Goal: Communication & Community: Share content

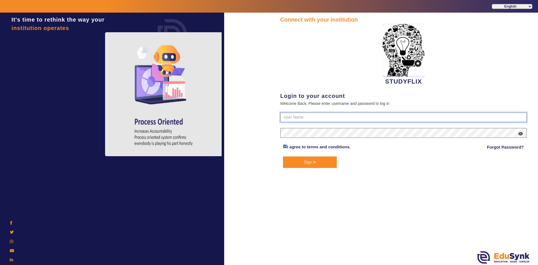
type input "6354922771"
click at [304, 165] on button "Sign In" at bounding box center [310, 161] width 54 height 11
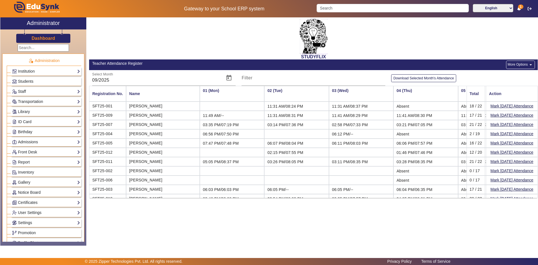
scroll to position [0, 935]
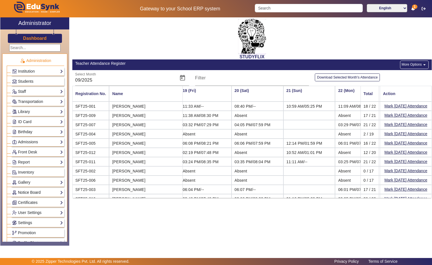
click at [25, 189] on link "Notice Board" at bounding box center [37, 192] width 51 height 6
click at [21, 206] on link "Add" at bounding box center [18, 206] width 7 height 4
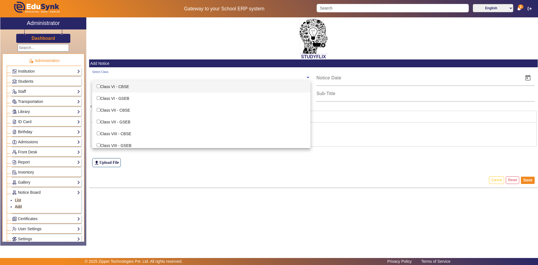
click at [118, 79] on input "text" at bounding box center [198, 77] width 213 height 5
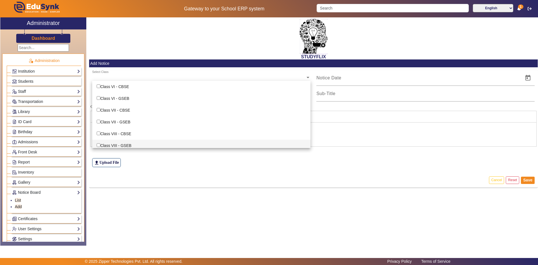
click at [155, 173] on mat-card-actions "Cancel Reset Save" at bounding box center [313, 180] width 448 height 15
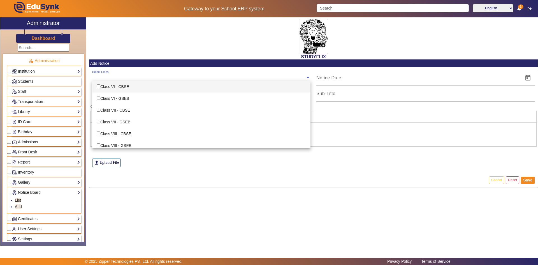
click at [116, 79] on input "text" at bounding box center [198, 77] width 213 height 5
click at [118, 91] on div "Class VI - CBSE" at bounding box center [201, 87] width 218 height 12
checkbox input "true"
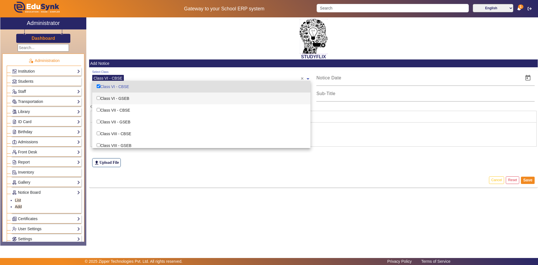
click at [119, 100] on div "Class VI - GSEB" at bounding box center [201, 98] width 218 height 12
checkbox input "true"
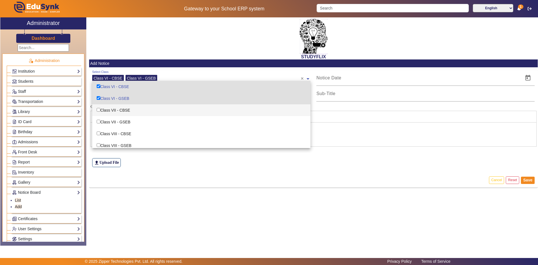
click at [119, 107] on div "Class VII - CBSE" at bounding box center [201, 110] width 218 height 12
checkbox input "true"
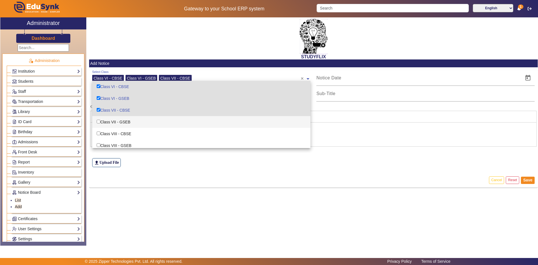
click at [121, 119] on div "Class VII - GSEB" at bounding box center [201, 122] width 218 height 12
checkbox input "true"
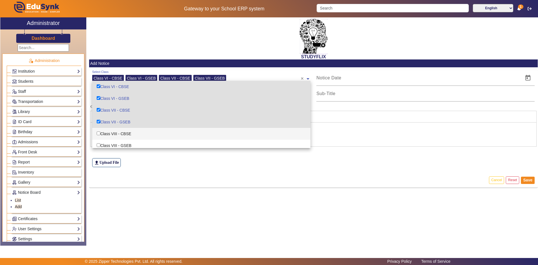
click at [121, 128] on div "Class VIII - CBSE" at bounding box center [201, 134] width 218 height 12
checkbox input "true"
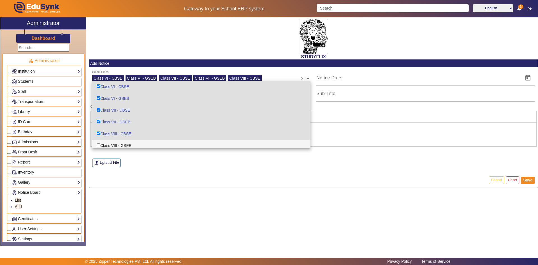
click at [118, 149] on div "file_upload Upload File" at bounding box center [313, 151] width 443 height 31
click at [268, 80] on ng-select "Select Class Class VI - CBSE Class VI - GSEB Class VII - CBSE Class VII - GSEB …" at bounding box center [201, 77] width 218 height 15
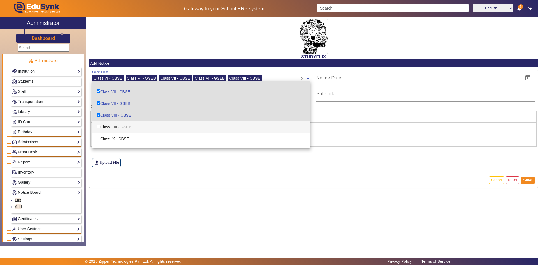
scroll to position [28, 0]
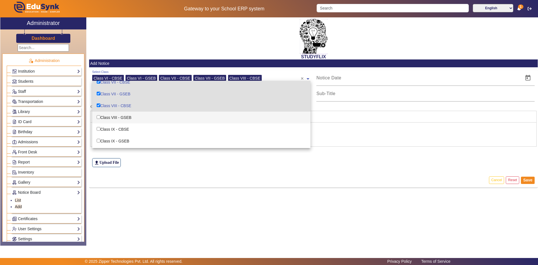
click at [143, 117] on div "Class VIII - GSEB" at bounding box center [201, 117] width 218 height 12
checkbox input "true"
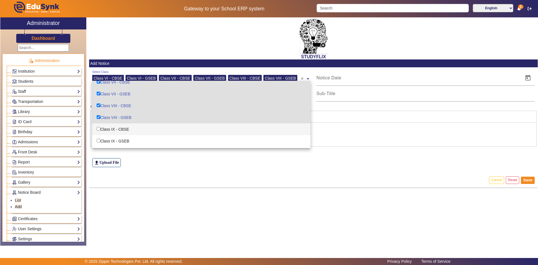
click at [141, 128] on div "Class IX - CBSE" at bounding box center [201, 129] width 218 height 12
checkbox input "true"
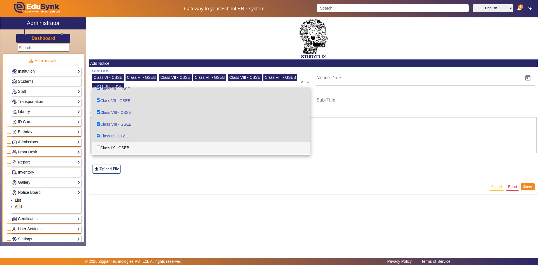
click at [136, 148] on div "Class IX - GSEB" at bounding box center [201, 148] width 218 height 12
checkbox input "true"
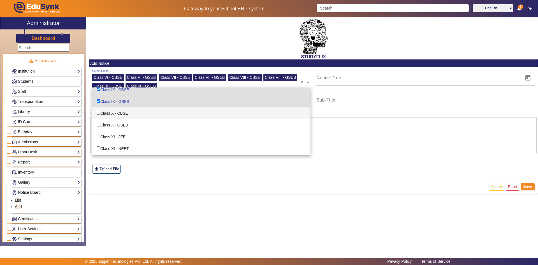
scroll to position [84, 0]
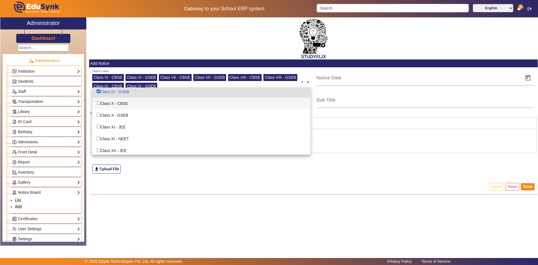
click at [141, 105] on div "Class X - CBSE" at bounding box center [201, 103] width 218 height 12
checkbox input "true"
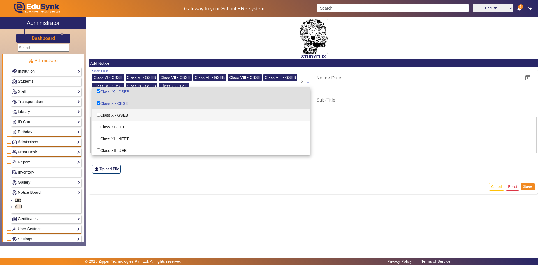
click at [138, 114] on div "Class X - GSEB" at bounding box center [201, 115] width 218 height 12
checkbox input "true"
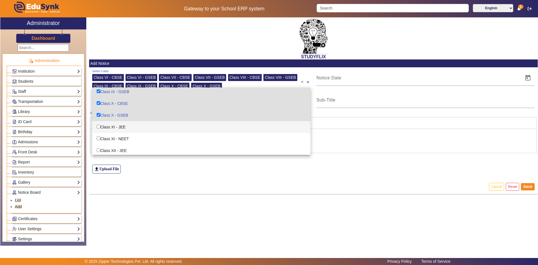
click at [132, 122] on div "Class XI - JEE" at bounding box center [201, 127] width 218 height 12
checkbox input "true"
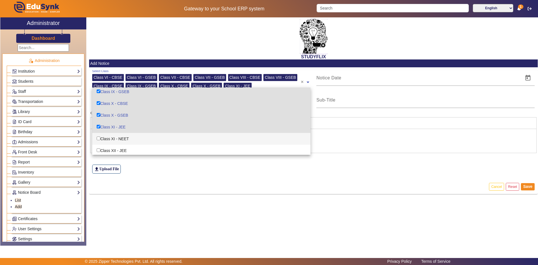
click at [129, 137] on div "Class XI - NEET" at bounding box center [201, 139] width 218 height 12
checkbox input "true"
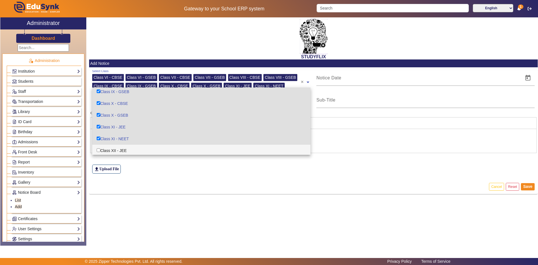
click at [128, 147] on div "Class XII - JEE" at bounding box center [201, 151] width 218 height 12
checkbox input "true"
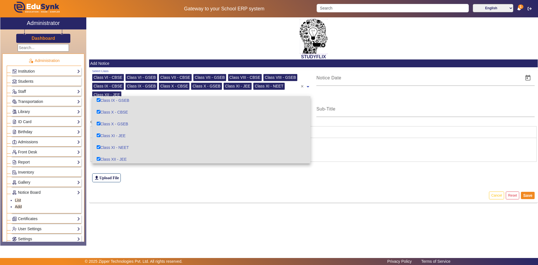
scroll to position [97, 0]
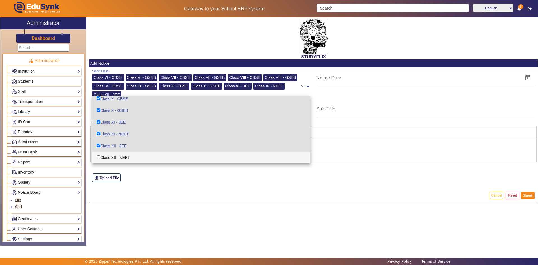
click at [129, 154] on div "Class XII - NEET" at bounding box center [201, 158] width 218 height 12
checkbox input "true"
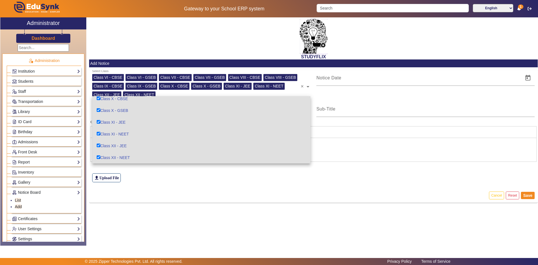
click at [321, 156] on div at bounding box center [313, 150] width 446 height 24
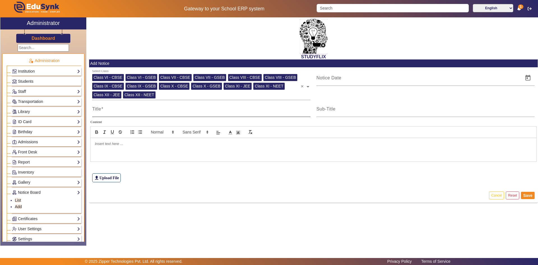
click at [147, 115] on div "Title" at bounding box center [201, 109] width 218 height 16
type input "t"
type input "TIME TABLE"
click at [327, 106] on div "Sub-Title" at bounding box center [425, 109] width 218 height 16
click at [332, 111] on input "Sub-Title" at bounding box center [425, 111] width 218 height 7
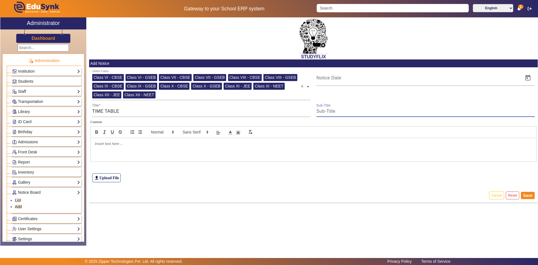
type input "TIME TABLE"
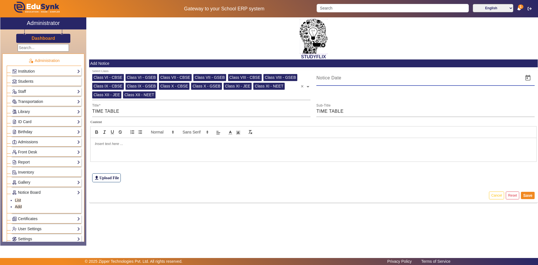
click at [354, 77] on input at bounding box center [418, 77] width 204 height 7
click at [528, 79] on span "Open calendar" at bounding box center [527, 77] width 13 height 13
click at [347, 165] on span "24" at bounding box center [346, 165] width 10 height 10
type input "[DATE]"
click at [161, 152] on div at bounding box center [313, 150] width 446 height 24
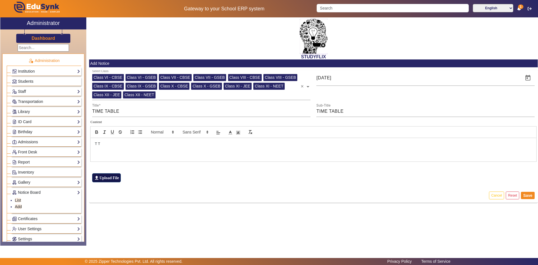
click at [115, 177] on label "file_upload Upload File" at bounding box center [106, 177] width 29 height 9
click at [0, 0] on input "file_upload Upload File" at bounding box center [0, 0] width 0 height 0
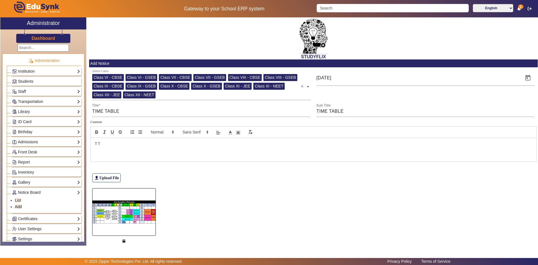
scroll to position [21, 0]
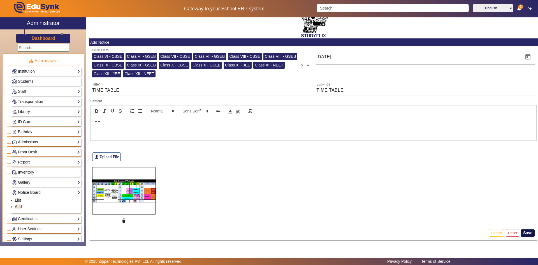
click at [521, 232] on button "Save" at bounding box center [528, 232] width 14 height 7
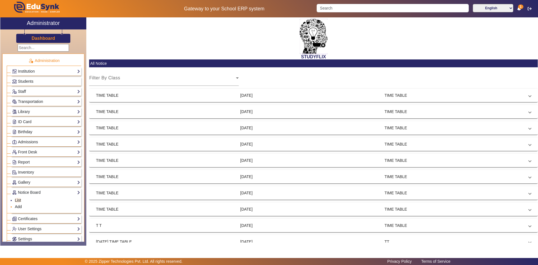
click at [20, 206] on link "Add" at bounding box center [18, 206] width 7 height 4
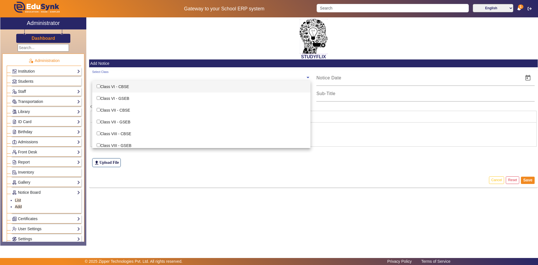
click at [113, 74] on div "Select Class" at bounding box center [198, 76] width 213 height 12
click at [112, 86] on div "Class VI - CBSE" at bounding box center [201, 87] width 218 height 12
checkbox input "true"
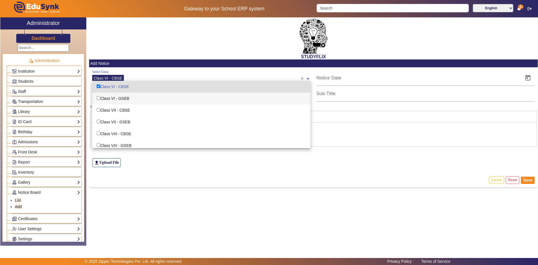
click at [114, 98] on div "Class VI - GSEB" at bounding box center [201, 98] width 218 height 12
checkbox input "true"
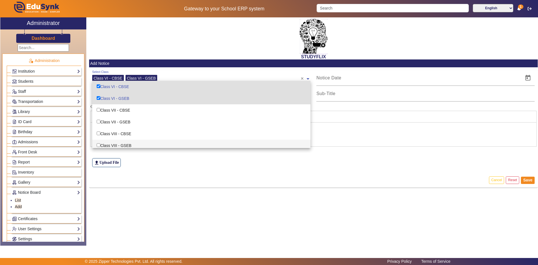
click at [157, 166] on div "file_upload Upload File" at bounding box center [313, 151] width 443 height 31
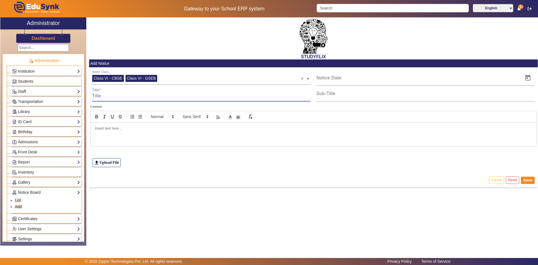
click at [125, 97] on input "Title" at bounding box center [201, 95] width 218 height 7
type input "TIME TABLE"
click at [332, 99] on input "Sub-Title" at bounding box center [425, 95] width 218 height 7
type input "TIME TABLE"
click at [348, 82] on div at bounding box center [418, 78] width 204 height 16
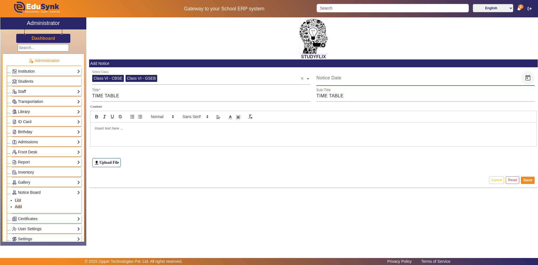
click at [528, 79] on span "Open calendar" at bounding box center [527, 77] width 13 height 13
click at [347, 165] on span "24" at bounding box center [346, 165] width 10 height 10
type input "[DATE]"
click at [191, 137] on div at bounding box center [313, 134] width 446 height 24
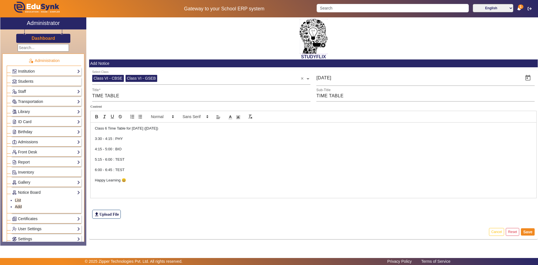
click at [95, 128] on p "Class 6 Time‎ Table for‎ [DATE]‎ ([DATE])" at bounding box center [313, 128] width 437 height 5
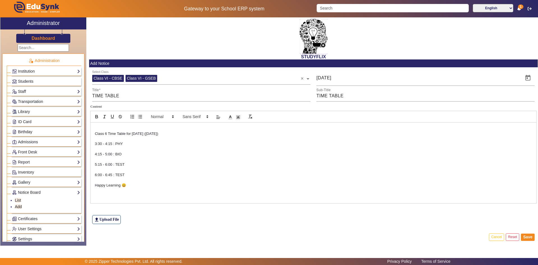
click at [104, 128] on p at bounding box center [313, 128] width 437 height 5
drag, startPoint x: 95, startPoint y: 127, endPoint x: 123, endPoint y: 127, distance: 27.5
click at [123, 127] on p "Dear‎ Students," at bounding box center [313, 128] width 437 height 5
click at [97, 117] on icon "bold" at bounding box center [97, 117] width 2 height 1
click at [127, 129] on p "Dear‎ Students," at bounding box center [313, 128] width 437 height 5
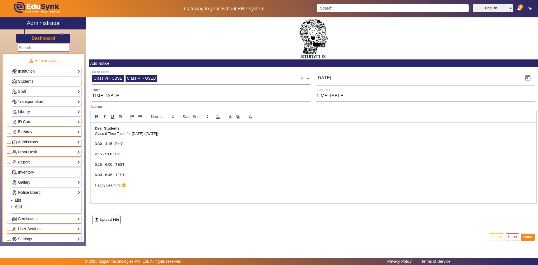
click at [133, 134] on p "Class 6 Time‎ Table for‎ [DATE]‎ ([DATE])" at bounding box center [313, 133] width 437 height 5
click at [132, 134] on p "Class 6 Time‎ Table for‎ [DATE]‎ ([DATE])" at bounding box center [313, 133] width 437 height 5
click at [168, 132] on p "Class 6 Time‎ Table for‎ [DATE]‎ ([DATE])" at bounding box center [313, 133] width 437 height 5
drag, startPoint x: 116, startPoint y: 165, endPoint x: 128, endPoint y: 166, distance: 12.4
click at [128, 166] on p "5:15‎ -‎ 6:00 : TEST" at bounding box center [313, 164] width 437 height 5
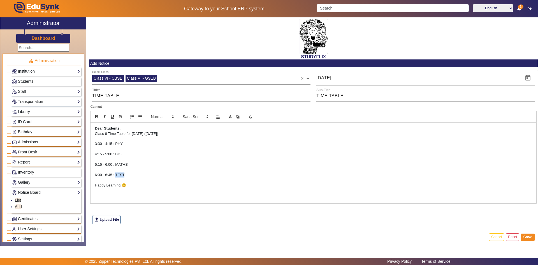
drag, startPoint x: 115, startPoint y: 175, endPoint x: 138, endPoint y: 176, distance: 23.3
click at [138, 176] on p "6:00 -‎ 6:45 : TEST" at bounding box center [313, 174] width 437 height 5
drag, startPoint x: 165, startPoint y: 133, endPoint x: 179, endPoint y: 134, distance: 14.6
click at [179, 134] on p "Class 6 Time‎ Table for‎ [DATE]‎ ([DATE])" at bounding box center [313, 133] width 437 height 5
click at [178, 143] on p "3:30 -‎ 4:15 :‎ PHY" at bounding box center [313, 143] width 437 height 5
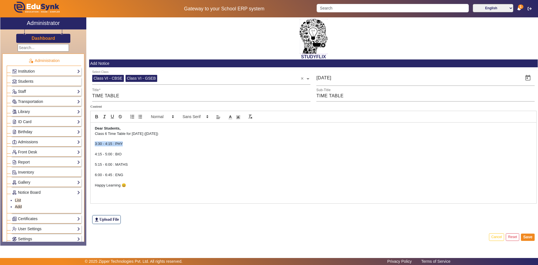
drag, startPoint x: 94, startPoint y: 144, endPoint x: 126, endPoint y: 144, distance: 31.6
click at [126, 144] on div "Dear‎ Students, Class 6 Time‎ Table for‎ [DATE]‎ ([DATE]) 3:30 -‎ 4:15 :‎ PHY 4…" at bounding box center [313, 162] width 446 height 80
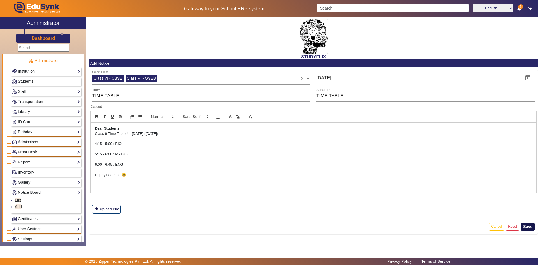
click at [525, 226] on button "Save" at bounding box center [528, 226] width 14 height 7
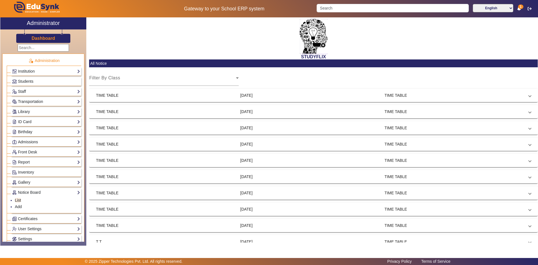
click at [205, 97] on mat-panel-title "TIME TABLE" at bounding box center [166, 95] width 140 height 6
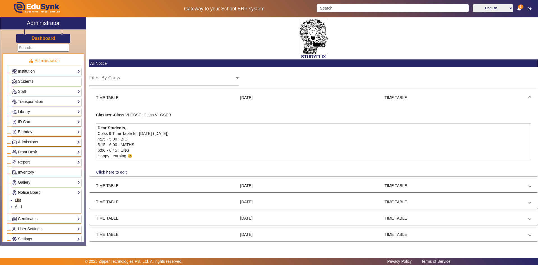
click at [160, 110] on div "Subtitle:- TIME TABLE Classes:- Class VI CBSE, Class VI GSEB Dear‎ Students, Cl…" at bounding box center [313, 140] width 448 height 69
click at [129, 138] on p "4:15‎ -‎ 5:00 : BIO" at bounding box center [313, 139] width 432 height 6
click at [96, 78] on span "Select Class" at bounding box center [102, 80] width 27 height 5
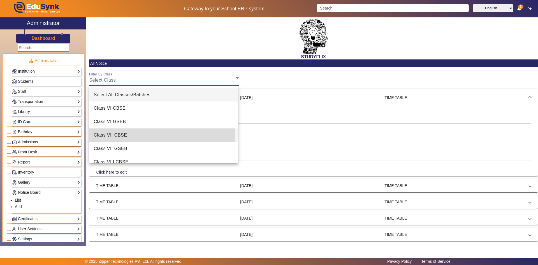
click at [107, 134] on span "Class VII CBSE" at bounding box center [110, 135] width 33 height 7
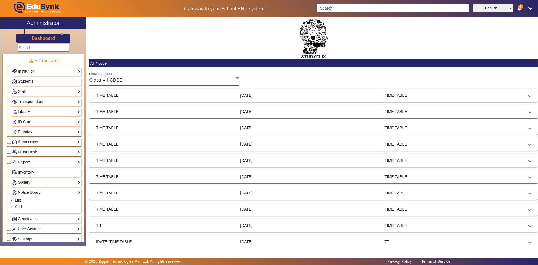
click at [21, 206] on link "Add" at bounding box center [18, 206] width 7 height 4
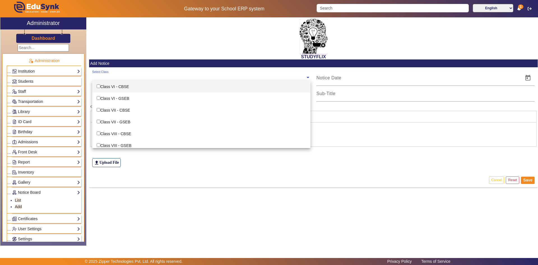
click at [112, 78] on input "text" at bounding box center [198, 77] width 213 height 5
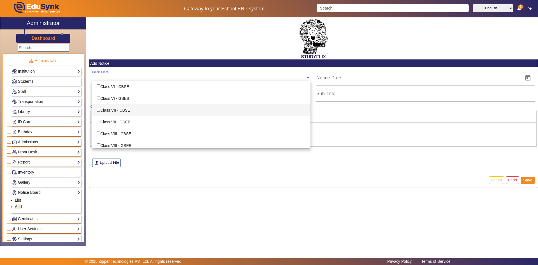
click at [110, 114] on div "Class VII - CBSE" at bounding box center [201, 110] width 218 height 12
checkbox input "true"
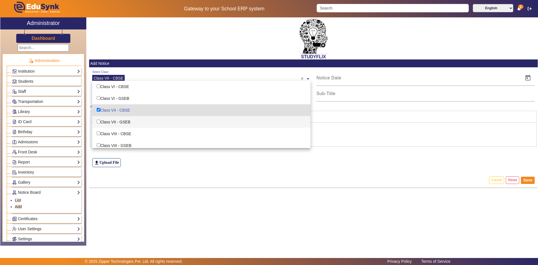
click at [110, 120] on div "Class VII - GSEB" at bounding box center [201, 122] width 218 height 12
checkbox input "true"
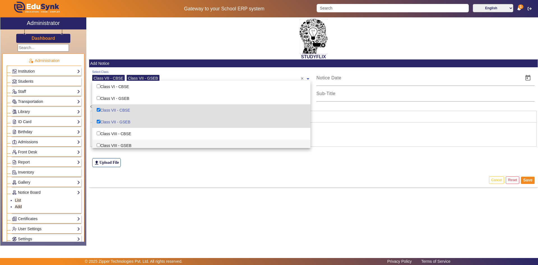
click at [144, 152] on div "file_upload Upload File" at bounding box center [313, 151] width 443 height 31
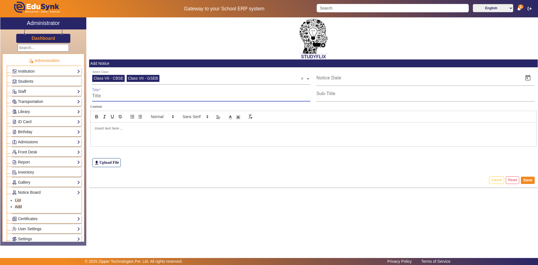
click at [134, 97] on input "Title" at bounding box center [201, 95] width 218 height 7
type input "TIME TABLE"
click at [334, 94] on mat-label "Sub-Title" at bounding box center [325, 93] width 19 height 5
click at [334, 94] on input "Sub-Title" at bounding box center [425, 95] width 218 height 7
click at [335, 96] on input "Sub-Title" at bounding box center [425, 95] width 218 height 7
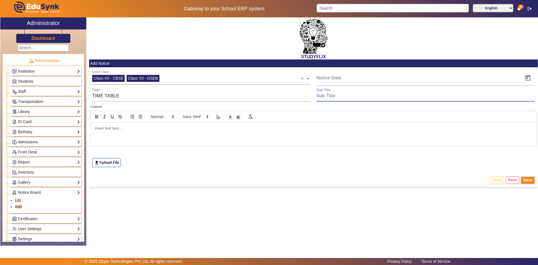
type input "TIME TABLE"
click at [350, 81] on input at bounding box center [418, 77] width 204 height 7
click at [529, 77] on span "Open calendar" at bounding box center [527, 77] width 13 height 13
click at [345, 168] on span "24" at bounding box center [346, 165] width 10 height 10
type input "[DATE]"
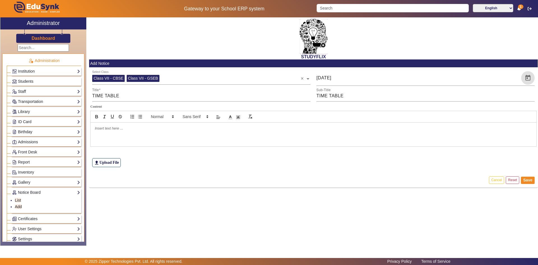
click at [259, 144] on div at bounding box center [313, 134] width 446 height 24
click at [152, 133] on div at bounding box center [313, 134] width 446 height 24
click at [110, 126] on p at bounding box center [313, 128] width 437 height 5
click at [132, 128] on p "PRACTICE SESSION 2:00 to 8:00 CR-6 Compulsory for DEV, MANTRA and REST can come…" at bounding box center [313, 128] width 437 height 5
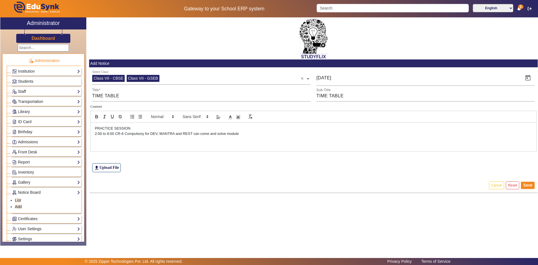
click at [125, 135] on p "2:00 to 8:00 CR-6 Compulsory for DEV, MANTRA and REST can come and solve module" at bounding box center [313, 133] width 437 height 5
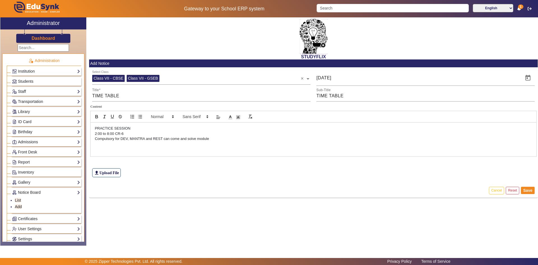
click at [125, 138] on p "Compulsory for DEV, MANTRA and REST can come and solve module" at bounding box center [313, 138] width 437 height 5
click at [164, 139] on p "Compulsory for DEV, MANTRA and REST can come and solve module" at bounding box center [313, 138] width 437 height 5
click at [157, 146] on p "can come and solve module" at bounding box center [313, 143] width 437 height 5
click at [136, 152] on div "PRACTICE SESSION 2:00 to 8:00 CR-6 Compulsory for DEV, MANTRA and REST can come…" at bounding box center [313, 141] width 446 height 39
click at [150, 142] on p "can come and solve module" at bounding box center [313, 143] width 437 height 5
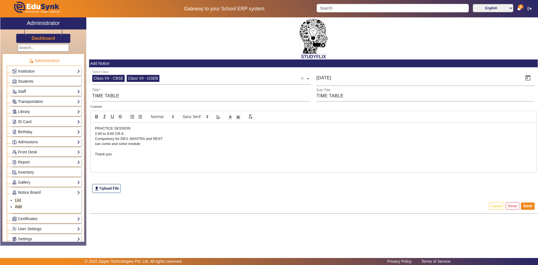
click at [94, 128] on div "PRACTICE SESSION 2:00 to 8:00 CR-6 Compulsory for DEV, MANTRA and REST can come…" at bounding box center [313, 147] width 446 height 50
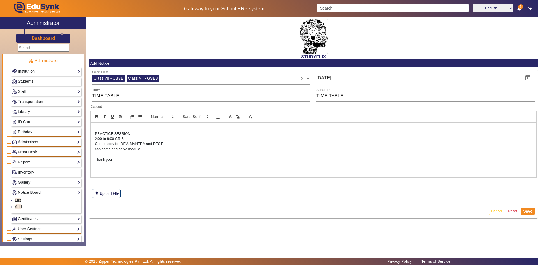
click at [101, 124] on div "PRACTICE SESSION 2:00 to 8:00 CR-6 Compulsory for DEV, MANTRA and REST can come…" at bounding box center [313, 149] width 446 height 55
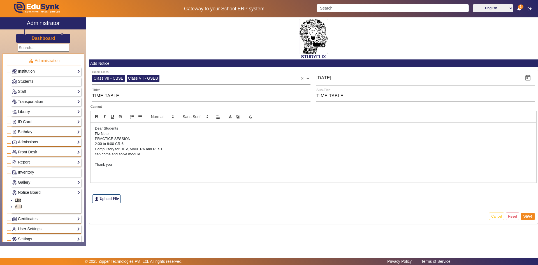
click at [94, 136] on div "Dear Students Plz Note PRACTICE SESSION 2:00 to 8:00 CR-6 Compulsory for DEV, M…" at bounding box center [313, 152] width 446 height 60
drag, startPoint x: 109, startPoint y: 134, endPoint x: 94, endPoint y: 121, distance: 19.7
click at [94, 127] on div "Dear Students Plz Note [DATE] PRACTICE SESSION 2:00 to 8:00 CR-6 Compulsory for…" at bounding box center [313, 152] width 446 height 60
click at [96, 116] on icon "bold" at bounding box center [96, 116] width 5 height 5
click at [107, 146] on p "Compulsory for DEV, MANTRA and REST" at bounding box center [313, 148] width 437 height 5
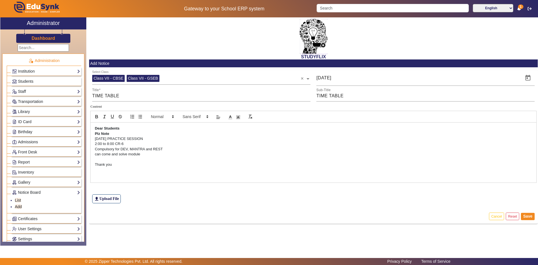
drag, startPoint x: 95, startPoint y: 165, endPoint x: 114, endPoint y: 166, distance: 19.4
click at [114, 167] on p "Thank you" at bounding box center [313, 164] width 437 height 5
click at [96, 118] on icon "bold" at bounding box center [97, 117] width 2 height 1
click at [119, 164] on p "Thank you" at bounding box center [313, 164] width 437 height 5
drag, startPoint x: 120, startPoint y: 149, endPoint x: 145, endPoint y: 149, distance: 24.9
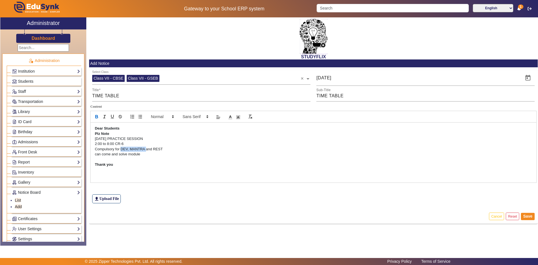
click at [145, 149] on p "Compulsory for DEV, MANTRA and REST" at bounding box center [313, 148] width 437 height 5
click at [99, 118] on icon "bold" at bounding box center [96, 116] width 5 height 5
click at [138, 167] on p "Thank you" at bounding box center [313, 164] width 437 height 5
click at [528, 217] on button "Save" at bounding box center [528, 216] width 14 height 7
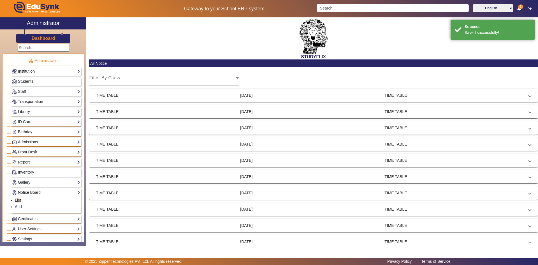
click at [235, 95] on span "TIME TABLE [DATE] TIME TABLE" at bounding box center [312, 95] width 433 height 6
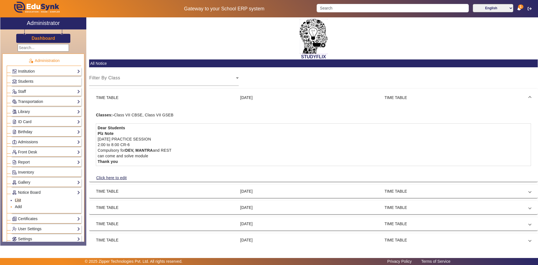
click at [18, 206] on link "Add" at bounding box center [18, 206] width 7 height 4
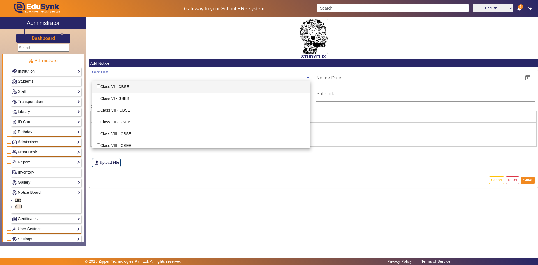
click at [115, 78] on input "text" at bounding box center [198, 77] width 213 height 5
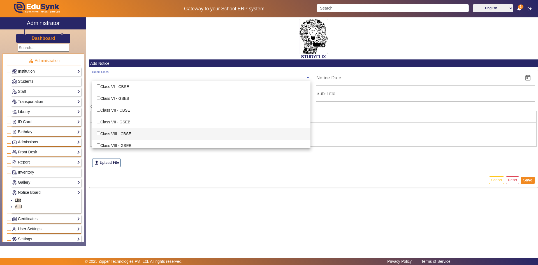
click at [120, 133] on div "Class VIII - CBSE" at bounding box center [201, 134] width 218 height 12
checkbox input "true"
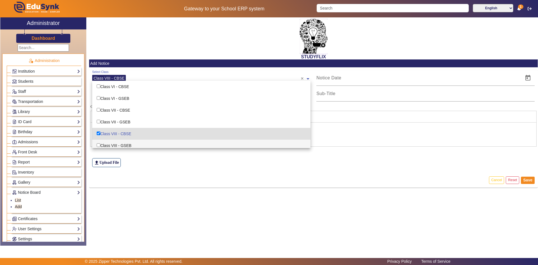
click at [118, 146] on div "Class VIII - GSEB" at bounding box center [201, 145] width 218 height 12
checkbox input "true"
click at [136, 165] on div "file_upload Upload File" at bounding box center [313, 151] width 443 height 31
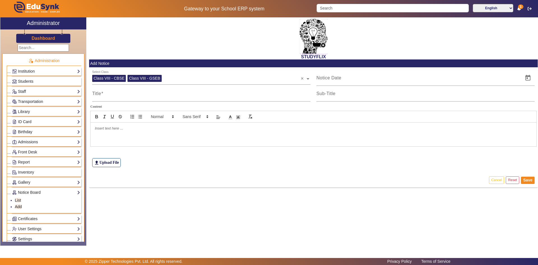
click at [132, 125] on div at bounding box center [313, 134] width 446 height 24
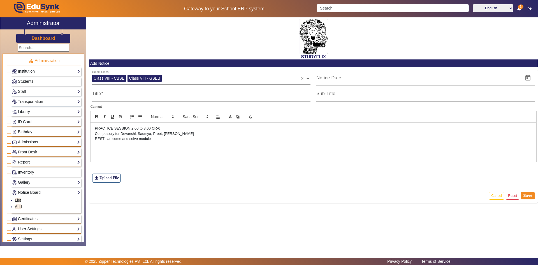
click at [131, 129] on p "PRACTICE SESSION 2:00 to 8:00 CR-6" at bounding box center [313, 128] width 437 height 5
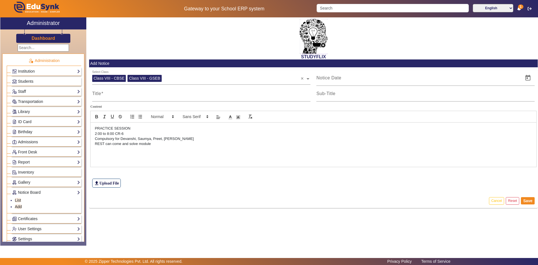
click at [181, 138] on p "Compulsory for Devanshi, Saumya, Preet, [PERSON_NAME]" at bounding box center [313, 138] width 437 height 5
click at [94, 128] on div "PRACTICE SESSION 2:00 to 8:00 CR-6 Compulsory for Devanshi, Saumya, Preet, [PER…" at bounding box center [313, 147] width 446 height 50
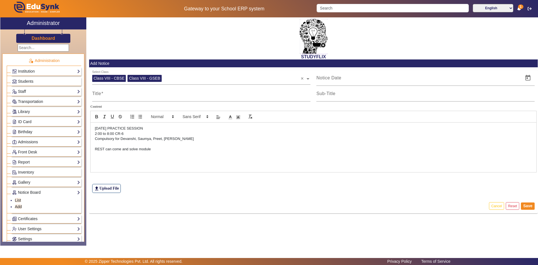
click at [95, 127] on p "[DATE] PRACTICE SESSION" at bounding box center [313, 128] width 437 height 5
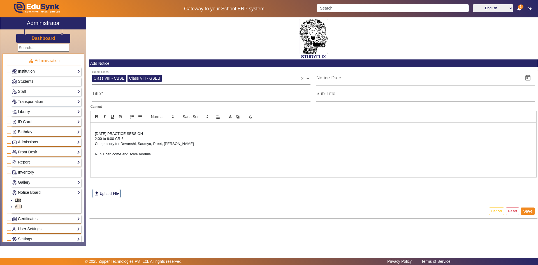
click at [97, 126] on p at bounding box center [313, 128] width 437 height 5
drag, startPoint x: 95, startPoint y: 127, endPoint x: 129, endPoint y: 129, distance: 33.7
click at [129, 129] on p "DEAR STUDENTS" at bounding box center [313, 128] width 437 height 5
click at [97, 118] on icon "bold" at bounding box center [96, 116] width 5 height 5
click at [96, 165] on div "DEAR STUDENTS [DATE] PRACTICE SESSION 2:00 to 8:00 CR-6 Compulsory for Devanshi…" at bounding box center [313, 149] width 446 height 55
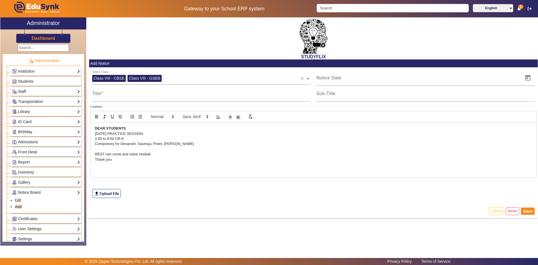
click at [154, 153] on p "REST can come and solve module" at bounding box center [313, 154] width 437 height 5
drag, startPoint x: 95, startPoint y: 163, endPoint x: 124, endPoint y: 163, distance: 28.6
click at [124, 163] on p "Thank you" at bounding box center [313, 164] width 437 height 5
click at [97, 117] on icon "bold" at bounding box center [97, 117] width 2 height 1
click at [112, 159] on p at bounding box center [313, 159] width 437 height 5
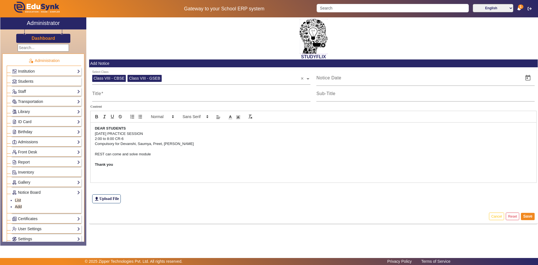
click at [126, 138] on p "2:00 to 8:00 CR-6" at bounding box center [313, 138] width 437 height 5
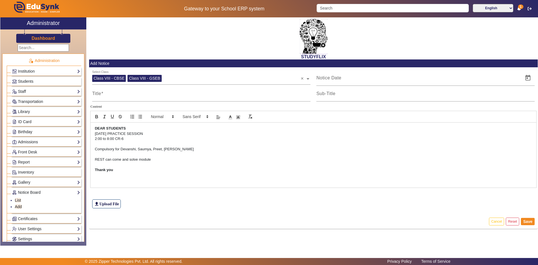
click at [140, 131] on p "DEAR STUDENTS" at bounding box center [313, 128] width 437 height 5
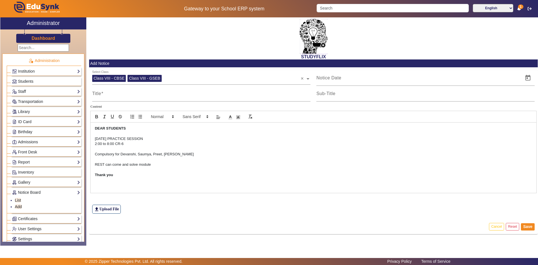
click at [146, 138] on p "[DATE] PRACTICE SESSION" at bounding box center [313, 138] width 437 height 5
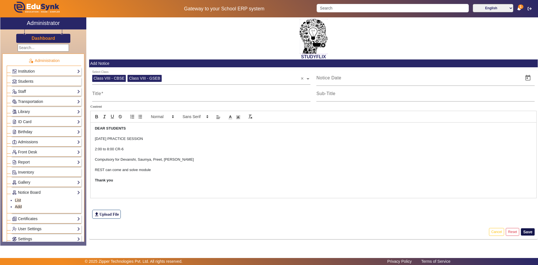
click at [526, 233] on button "Save" at bounding box center [528, 231] width 14 height 7
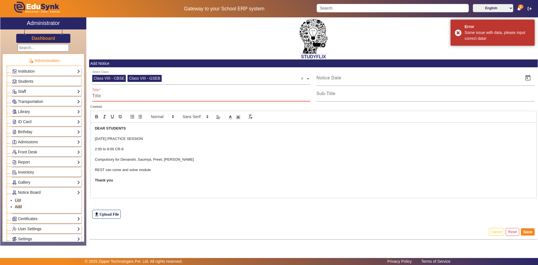
click at [147, 95] on input "Title" at bounding box center [201, 95] width 218 height 7
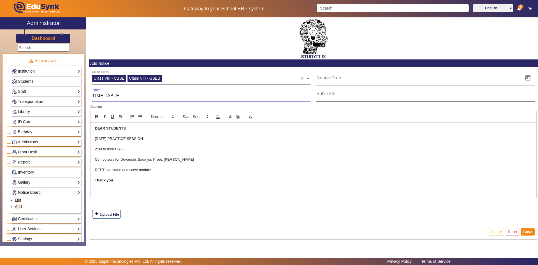
type input "TIME TABLE"
click at [381, 89] on div "Sub-Title" at bounding box center [425, 94] width 218 height 16
click at [379, 95] on input "Sub-Title" at bounding box center [425, 95] width 218 height 7
click at [371, 94] on input "maths- playing with numbers" at bounding box center [425, 95] width 218 height 7
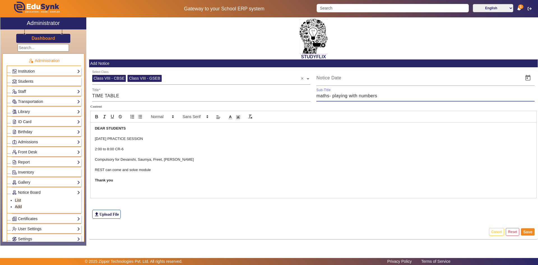
click at [379, 95] on input "maths- playing with numbers" at bounding box center [425, 95] width 218 height 7
type input "TIME TABLE"
click at [527, 79] on span "Open calendar" at bounding box center [527, 77] width 13 height 13
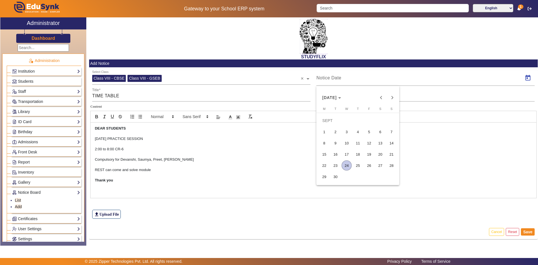
click at [346, 165] on span "24" at bounding box center [346, 165] width 10 height 10
type input "[DATE]"
click at [323, 171] on p "REST can come and solve module" at bounding box center [313, 169] width 437 height 5
click at [526, 229] on button "Save" at bounding box center [528, 231] width 14 height 7
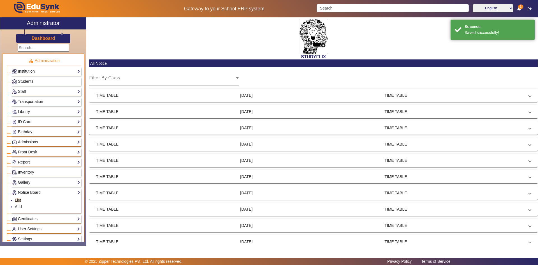
click at [136, 93] on mat-panel-title "TIME TABLE" at bounding box center [166, 95] width 140 height 6
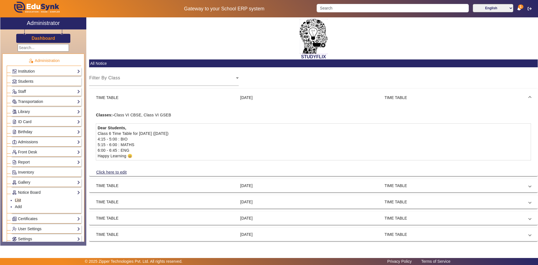
click at [136, 93] on mat-expansion-panel-header "TIME TABLE [DATE] TIME TABLE" at bounding box center [313, 98] width 448 height 18
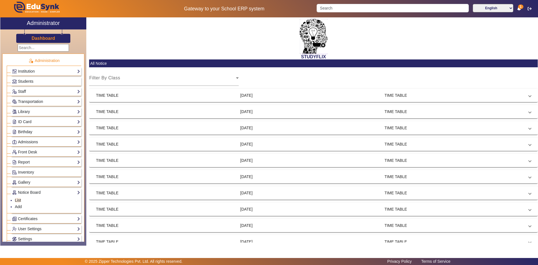
click at [125, 115] on mat-expansion-panel-header "TIME TABLE [DATE] TIME TABLE" at bounding box center [313, 111] width 448 height 13
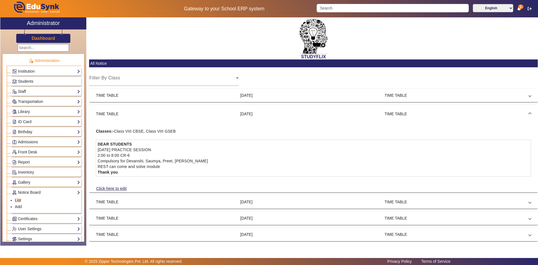
click at [125, 114] on mat-panel-title "TIME TABLE" at bounding box center [166, 114] width 140 height 6
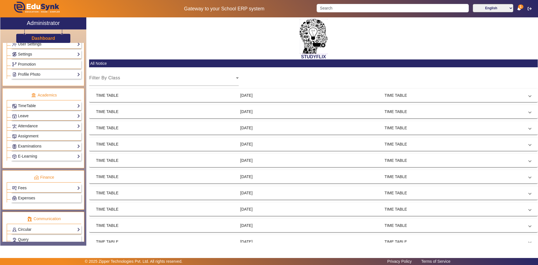
scroll to position [226, 0]
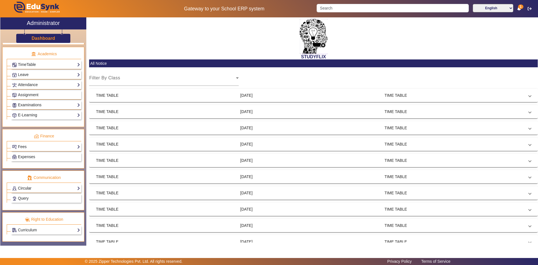
click at [30, 188] on link "Circular" at bounding box center [46, 188] width 68 height 6
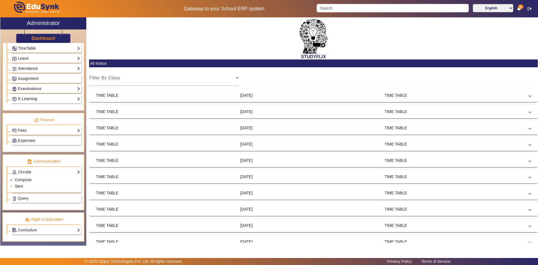
click at [21, 185] on link "Sent" at bounding box center [19, 186] width 8 height 4
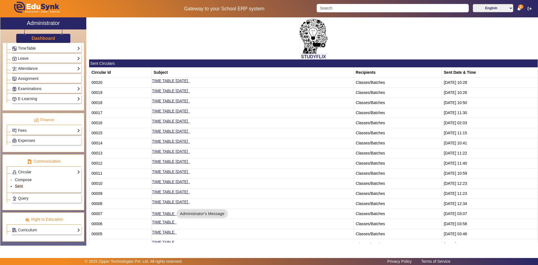
click at [22, 177] on link "Compose" at bounding box center [23, 179] width 17 height 4
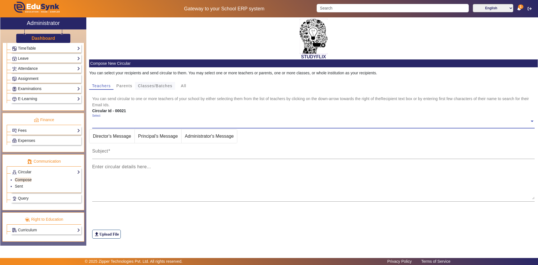
click at [158, 89] on span "Classes/Batches" at bounding box center [155, 86] width 34 height 8
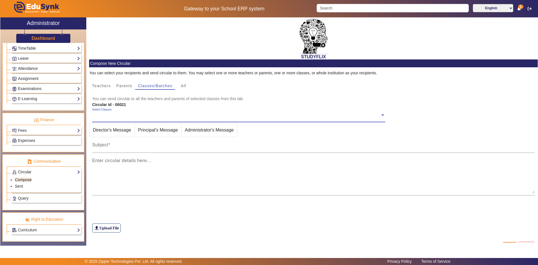
click at [115, 119] on ng-select "Select Classes" at bounding box center [238, 115] width 293 height 15
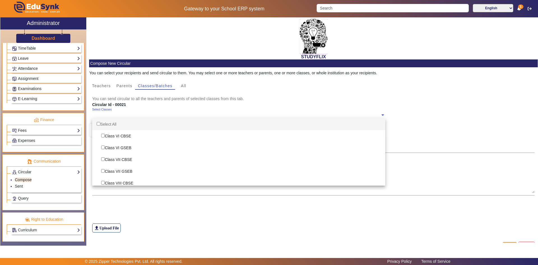
click at [113, 124] on div "Select All" at bounding box center [238, 124] width 293 height 12
checkbox input "true"
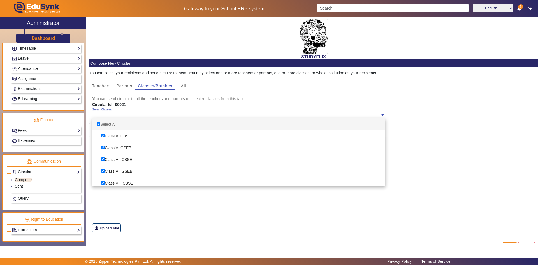
checkbox input "true"
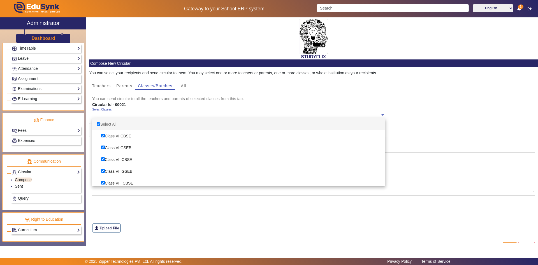
checkbox input "true"
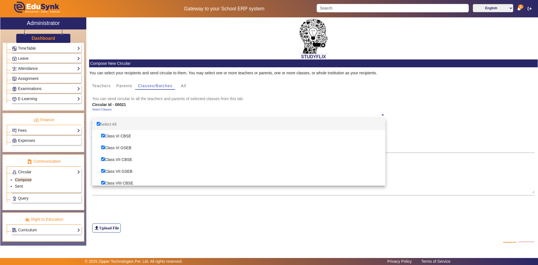
checkbox input "true"
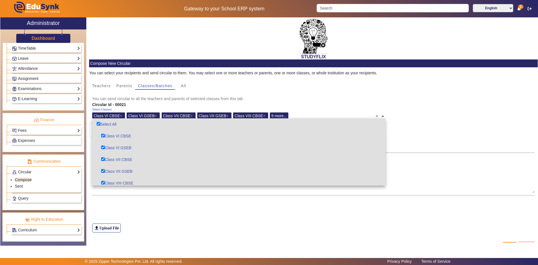
click at [148, 210] on div "file_upload Upload File" at bounding box center [313, 216] width 443 height 31
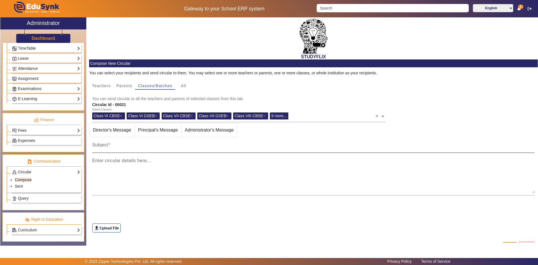
click at [128, 143] on div "Subject" at bounding box center [313, 145] width 443 height 16
type input "TIME TABLE [DATE]"
click at [134, 160] on mat-label "Enter circular details here..." at bounding box center [121, 160] width 59 height 5
click at [134, 160] on textarea "Enter circular details here..." at bounding box center [313, 176] width 443 height 34
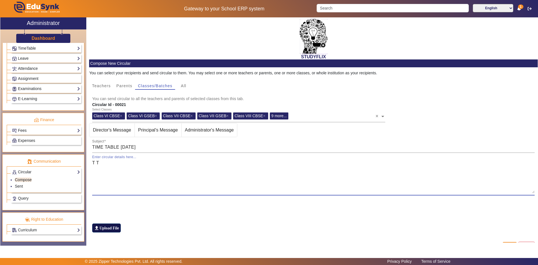
type textarea "T T"
click at [109, 225] on label "file_upload Upload File" at bounding box center [106, 227] width 29 height 9
click at [0, 0] on input "file_upload Upload File" at bounding box center [0, 0] width 0 height 0
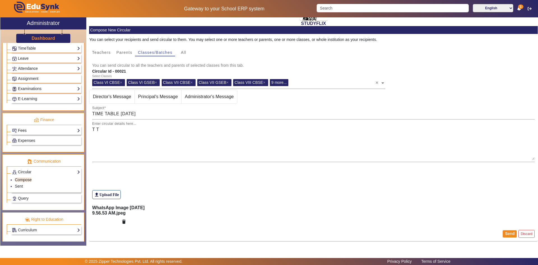
scroll to position [34, 0]
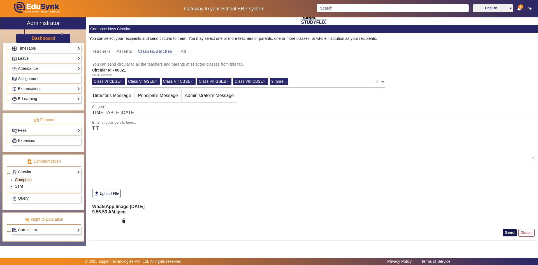
click at [508, 234] on button "Send" at bounding box center [509, 232] width 14 height 7
